Goal: Check status: Check status

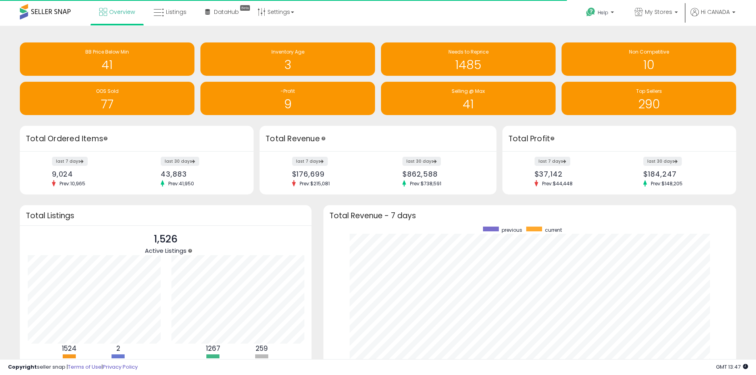
scroll to position [396801, 396554]
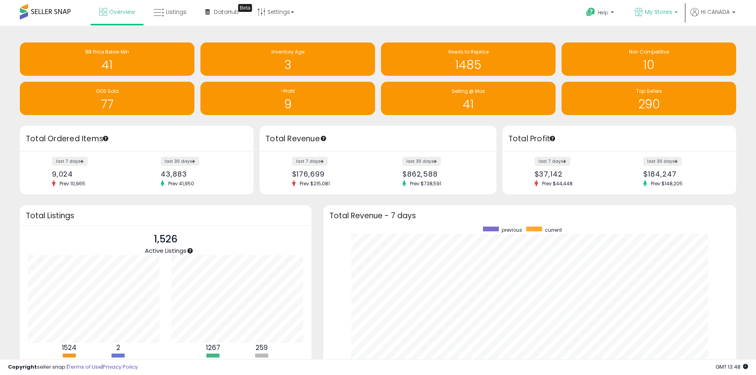
click at [651, 15] on span "My Stores" at bounding box center [658, 12] width 27 height 8
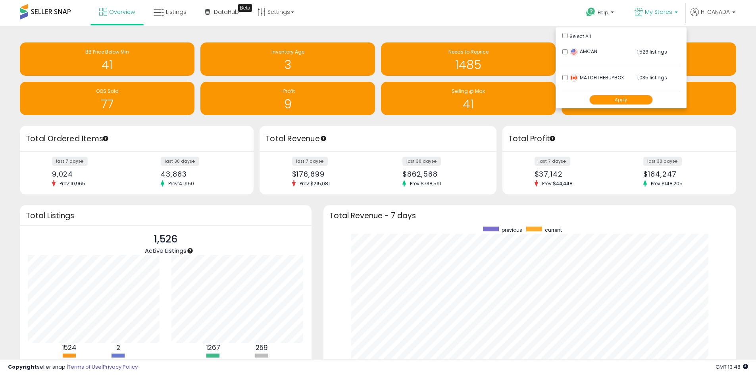
click at [626, 99] on button "Apply" at bounding box center [621, 100] width 64 height 10
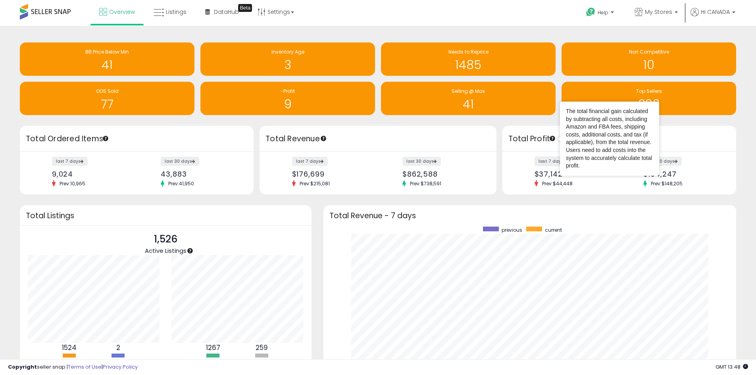
click at [552, 161] on label "last 7 days" at bounding box center [553, 161] width 37 height 10
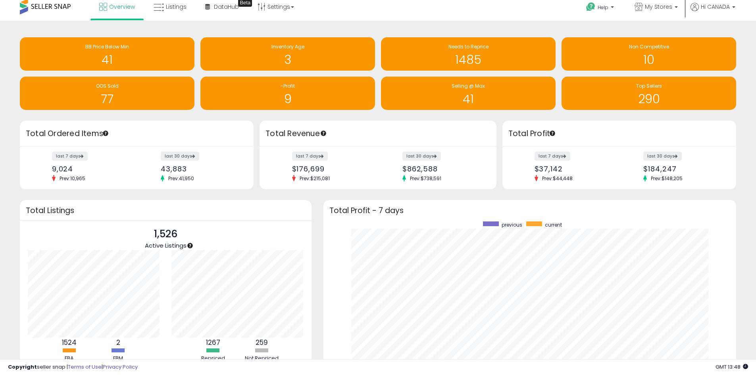
scroll to position [69, 0]
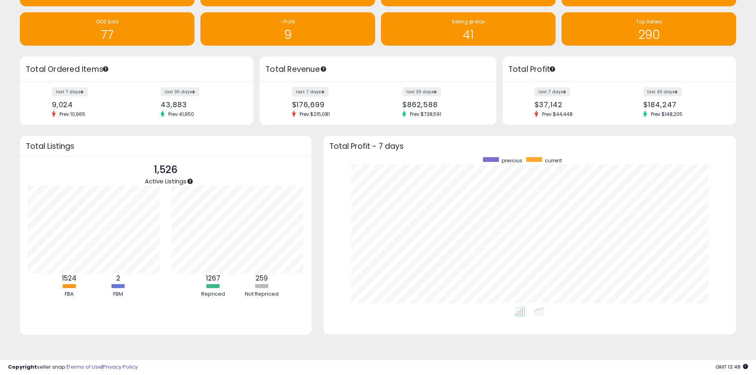
click at [308, 92] on label "last 7 days" at bounding box center [310, 92] width 37 height 10
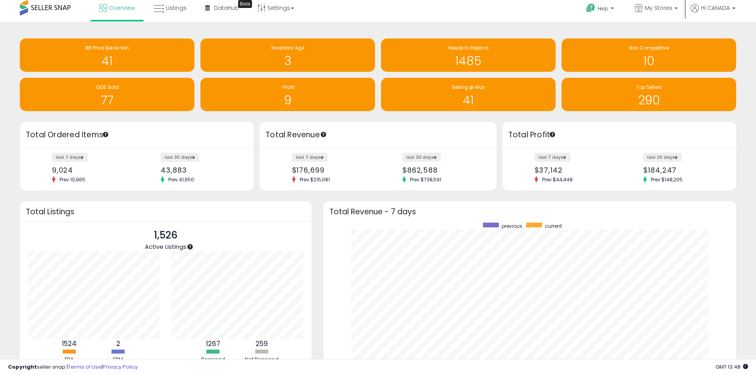
scroll to position [0, 0]
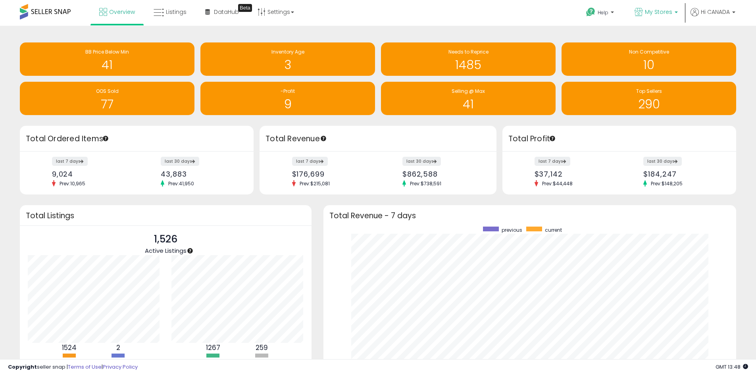
click at [655, 14] on span "My Stores" at bounding box center [658, 12] width 27 height 8
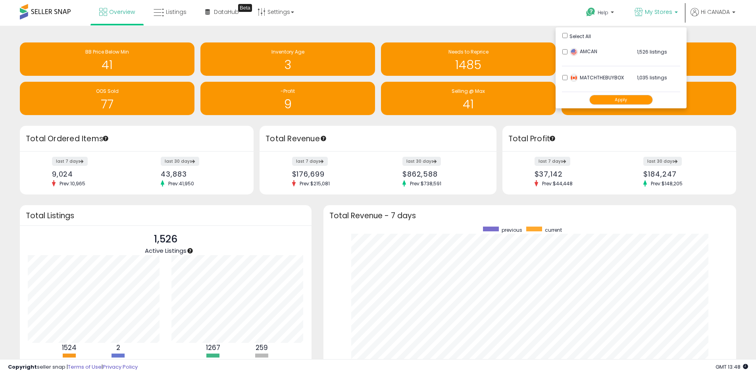
click at [611, 100] on button "Apply" at bounding box center [621, 100] width 64 height 10
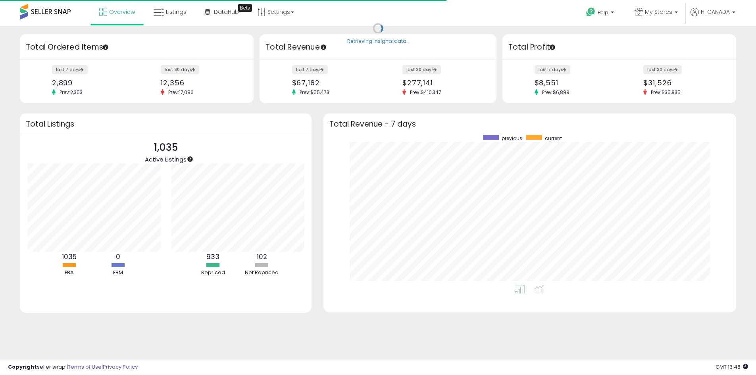
scroll to position [396801, 396554]
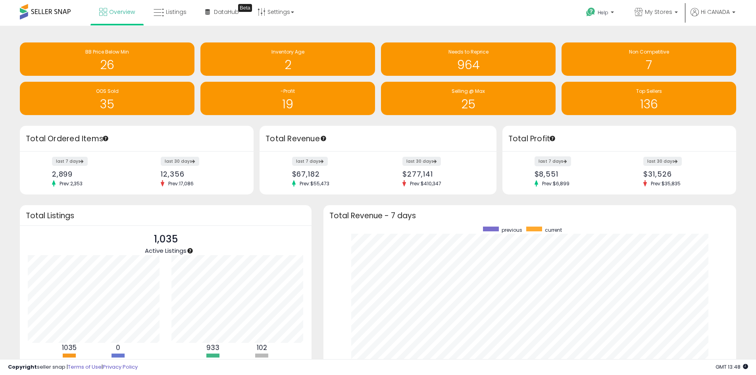
click at [554, 162] on label "last 7 days" at bounding box center [553, 161] width 37 height 10
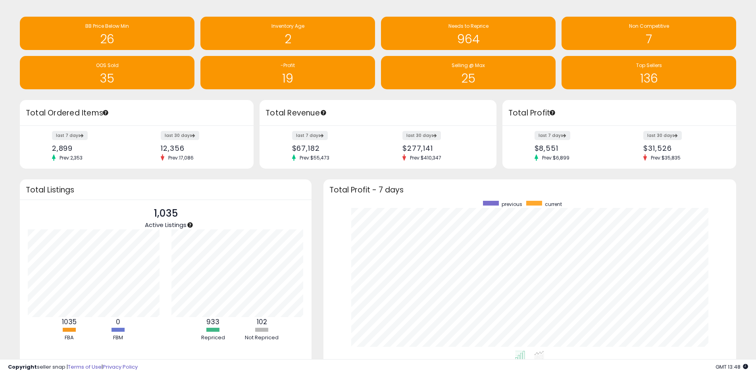
scroll to position [40, 0]
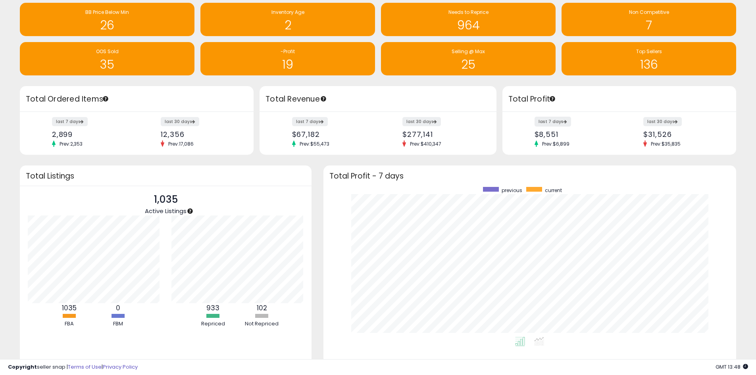
click at [559, 123] on label "last 7 days" at bounding box center [553, 122] width 37 height 10
click at [303, 123] on label "last 7 days" at bounding box center [310, 122] width 37 height 10
